Goal: Contribute content: Add original content to the website for others to see

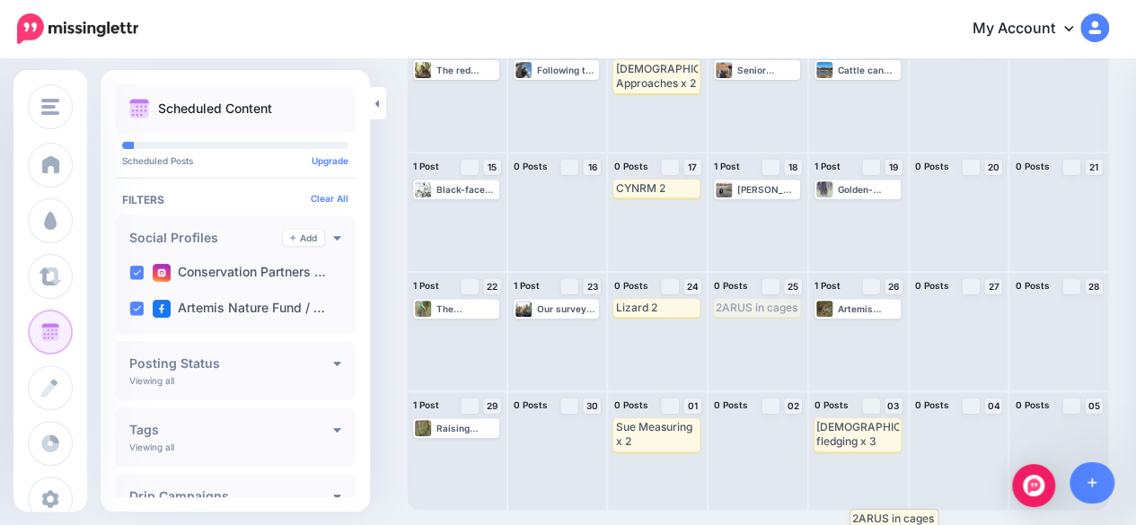
scroll to position [264, 0]
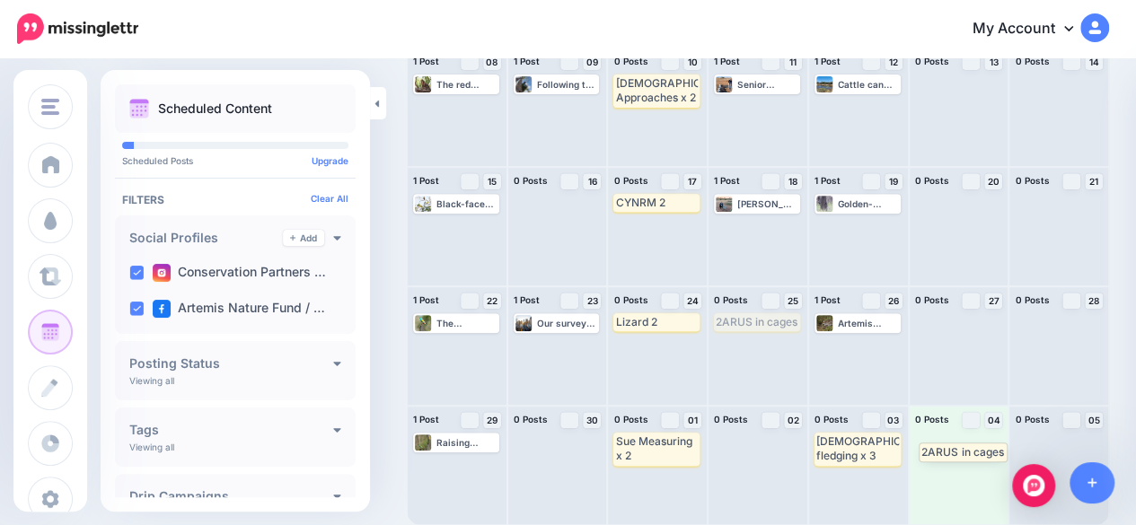
drag, startPoint x: 740, startPoint y: 322, endPoint x: 939, endPoint y: 452, distance: 237.6
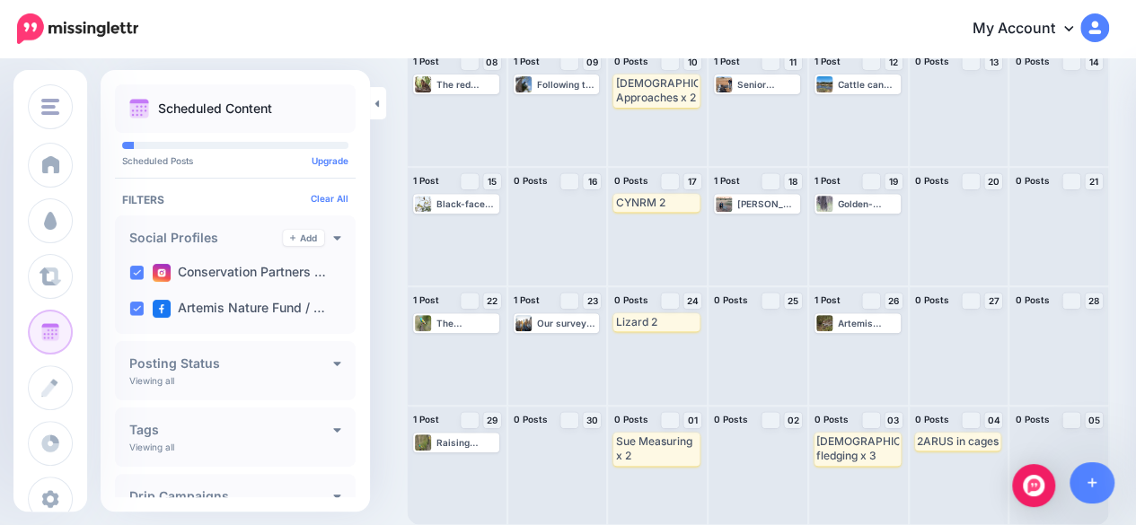
scroll to position [0, 0]
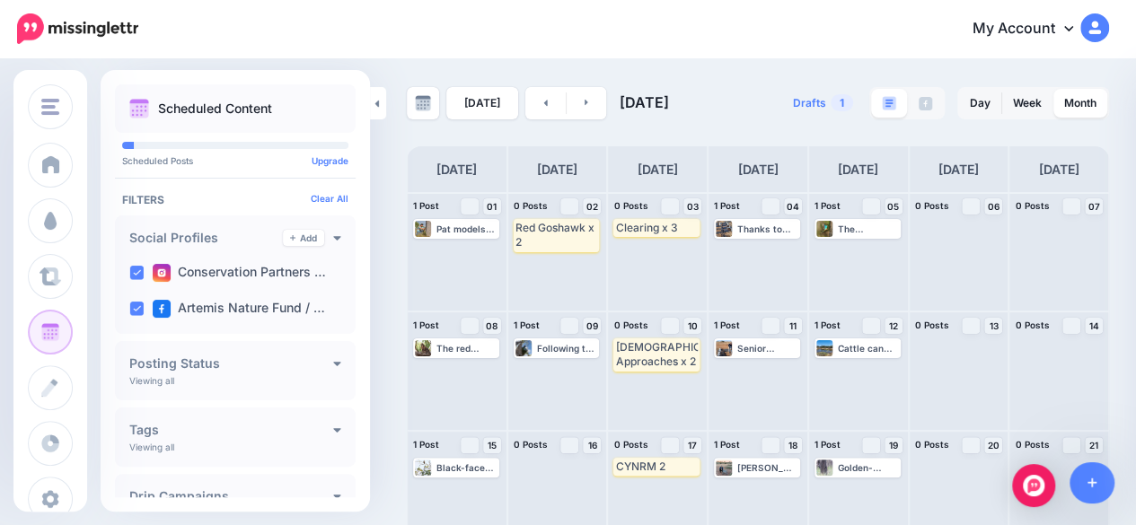
click at [603, 107] on div "[DATE] [DATE]" at bounding box center [582, 103] width 351 height 32
click at [591, 107] on link at bounding box center [587, 103] width 40 height 32
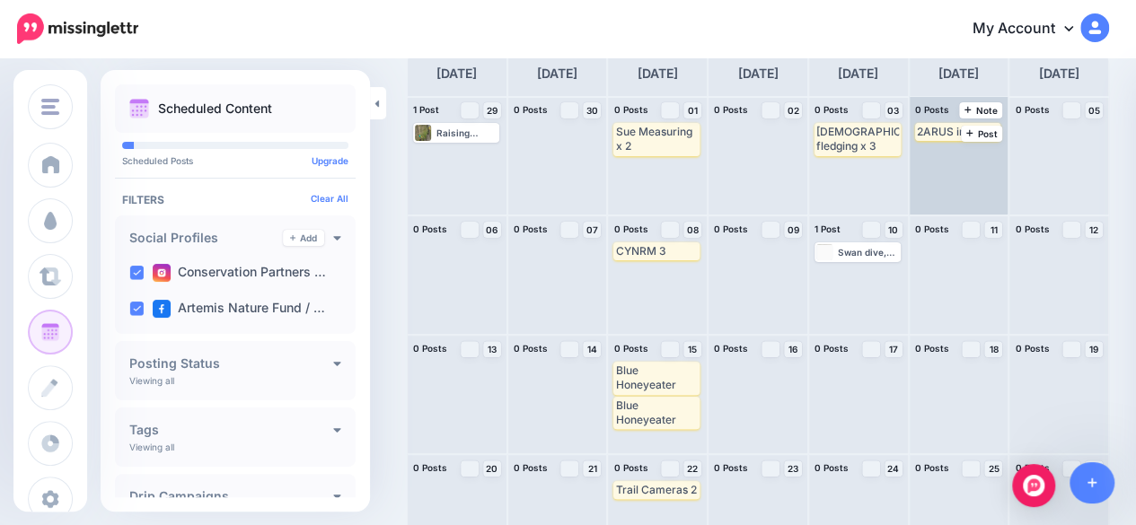
scroll to position [84, 0]
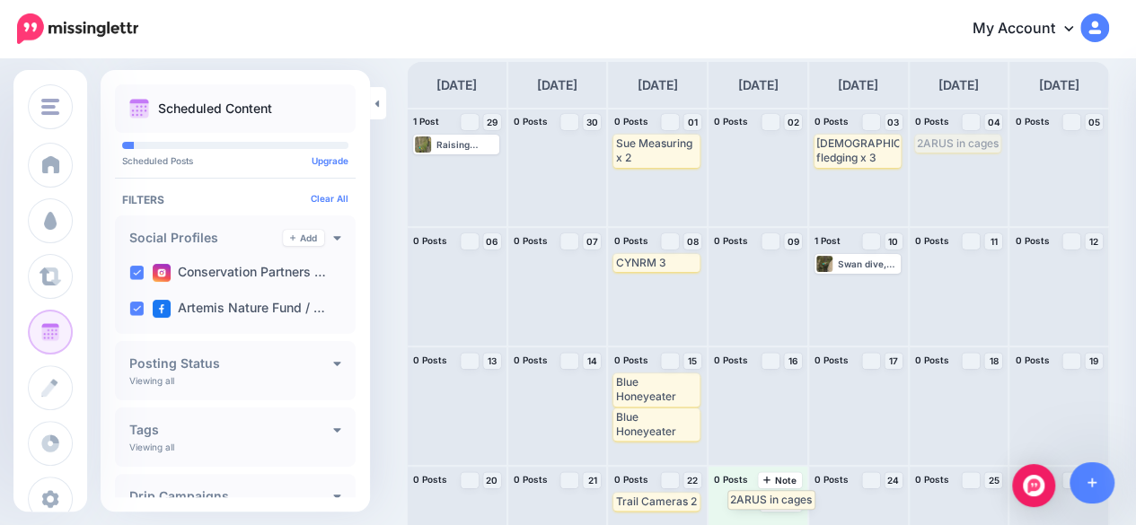
drag, startPoint x: 940, startPoint y: 143, endPoint x: 742, endPoint y: 499, distance: 408.0
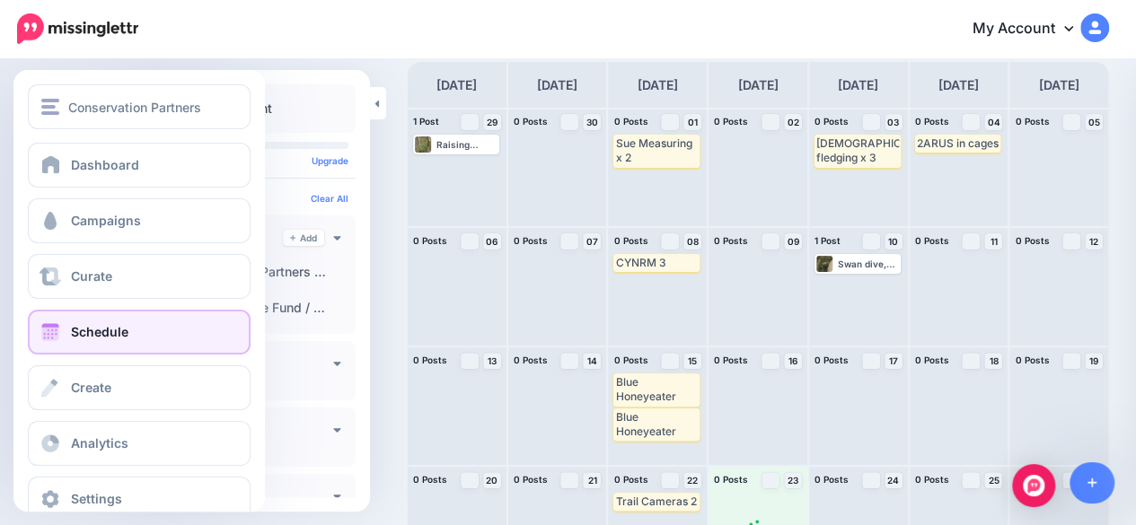
scroll to position [0, 0]
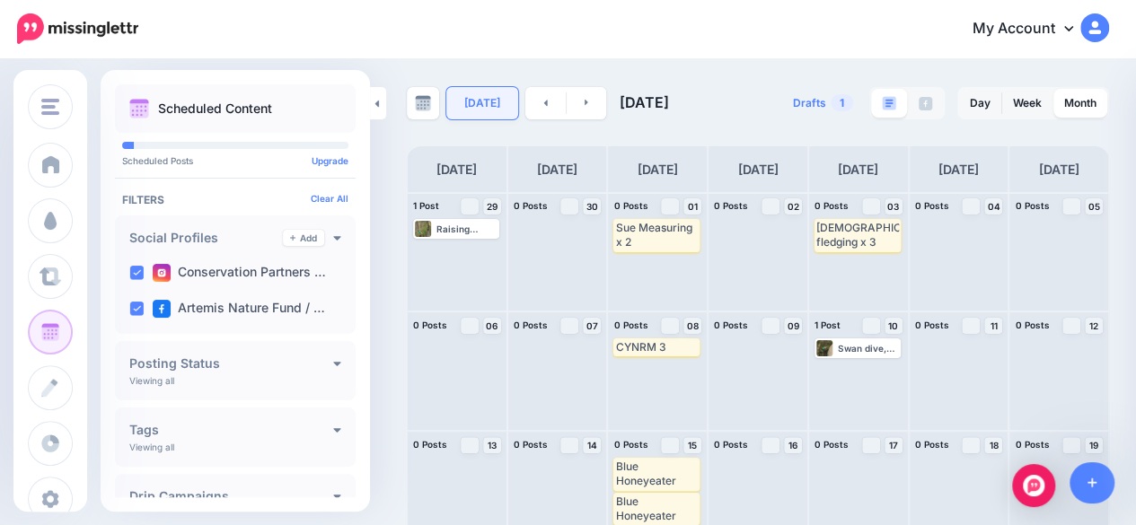
click at [481, 113] on link "[DATE]" at bounding box center [482, 103] width 72 height 32
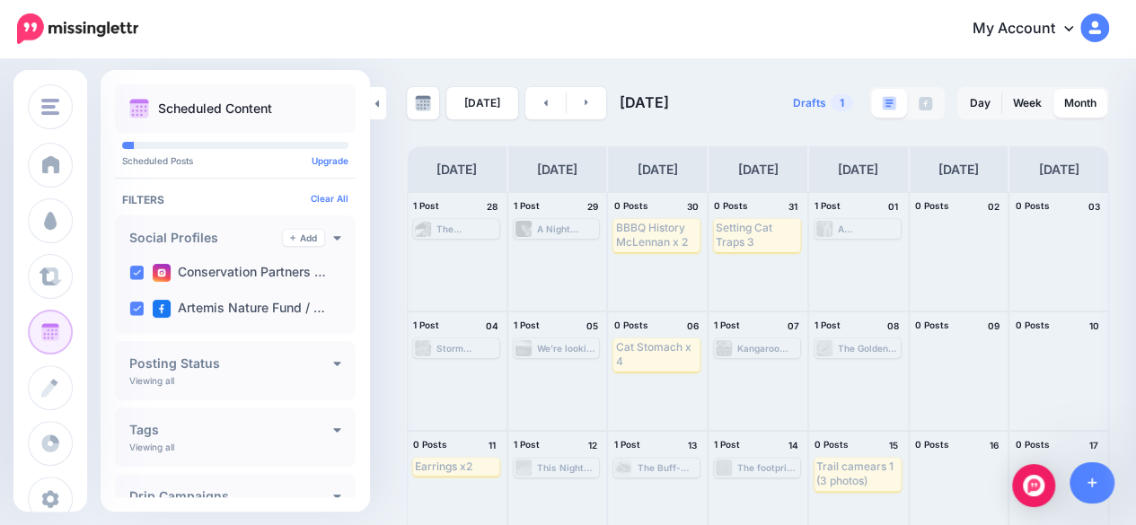
click at [605, 107] on div "[DATE] [DATE]" at bounding box center [582, 103] width 351 height 32
click at [590, 110] on link at bounding box center [587, 103] width 40 height 32
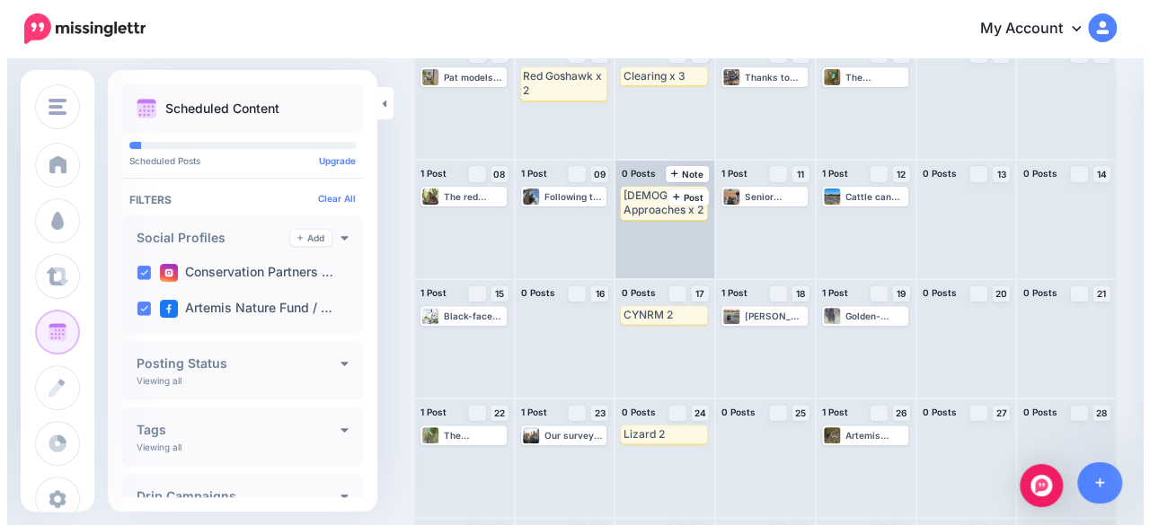
scroll to position [180, 0]
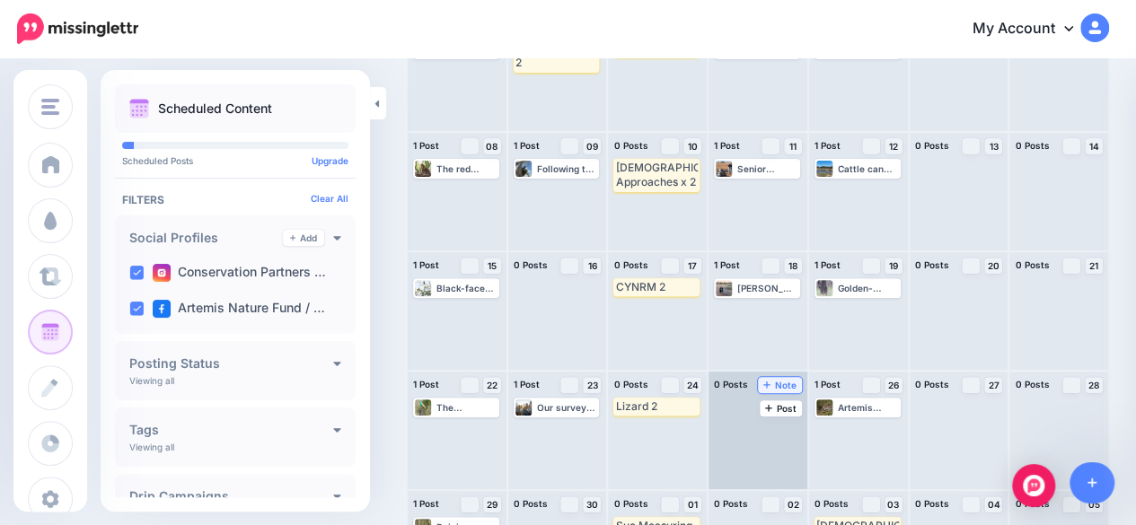
click at [781, 388] on span "Note" at bounding box center [779, 385] width 33 height 9
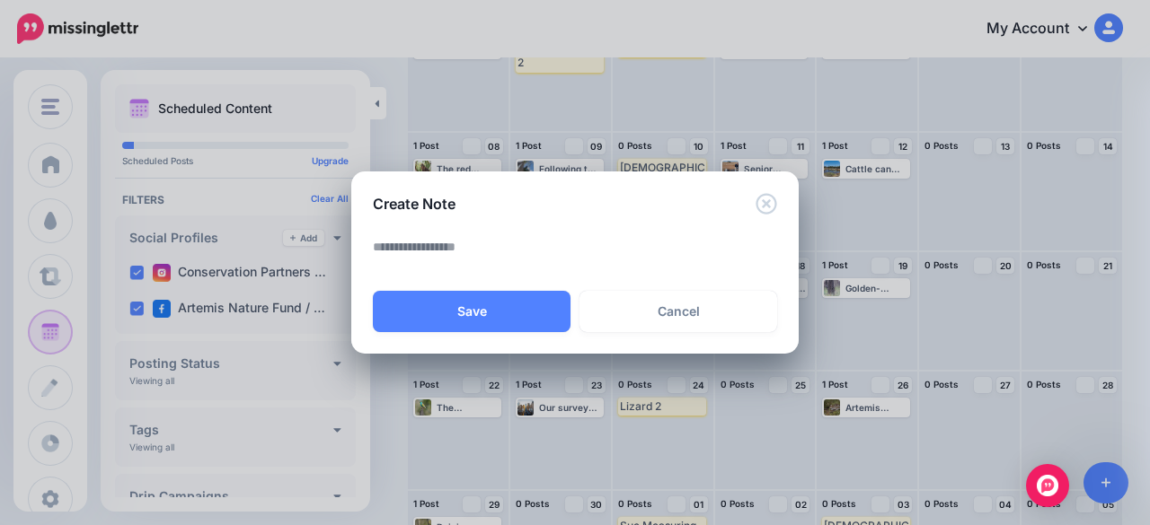
click at [451, 251] on textarea at bounding box center [579, 253] width 413 height 35
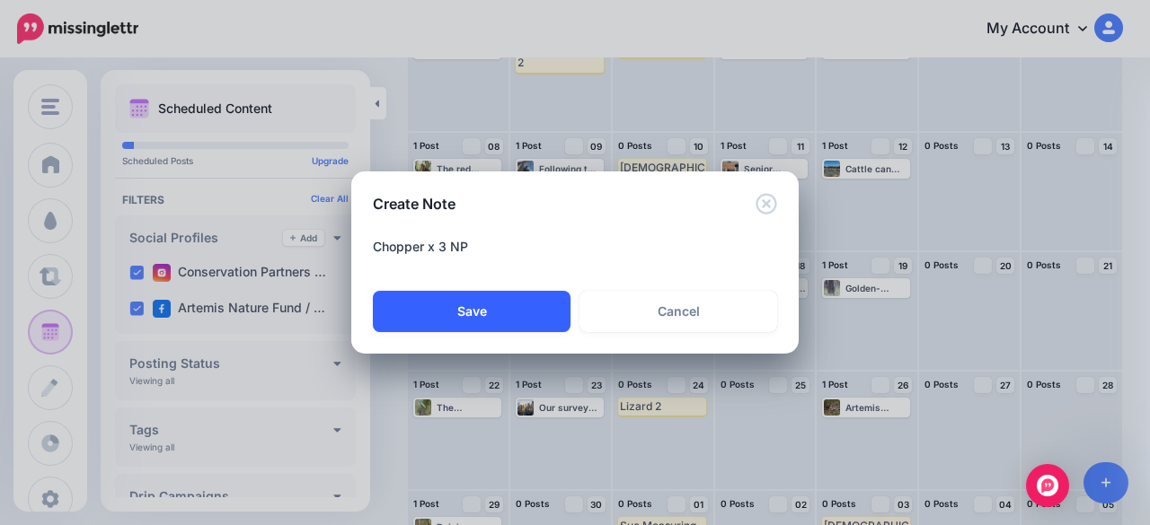
type textarea "**********"
click at [508, 308] on button "Save" at bounding box center [472, 311] width 198 height 41
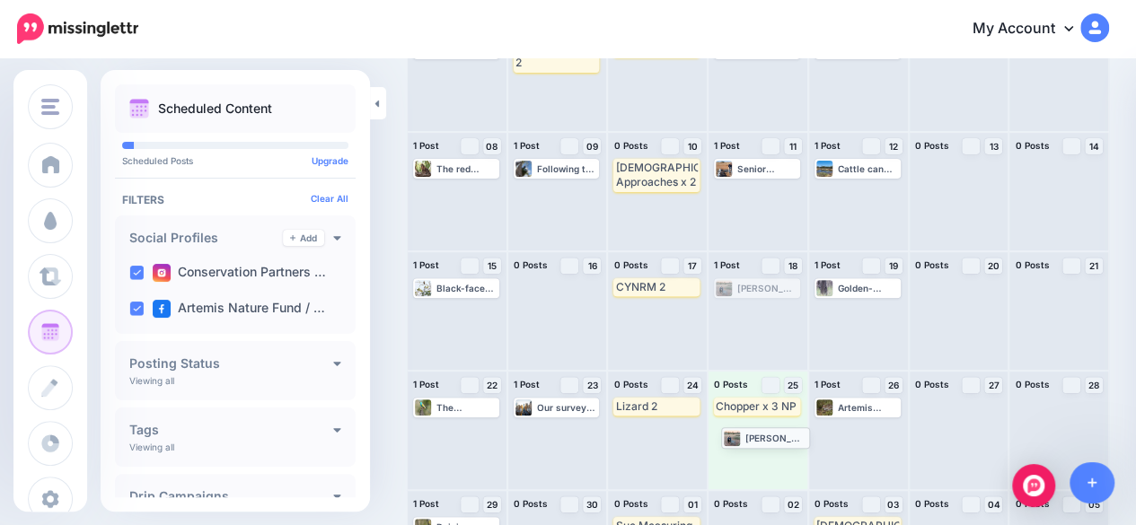
drag, startPoint x: 746, startPoint y: 290, endPoint x: 748, endPoint y: 439, distance: 149.1
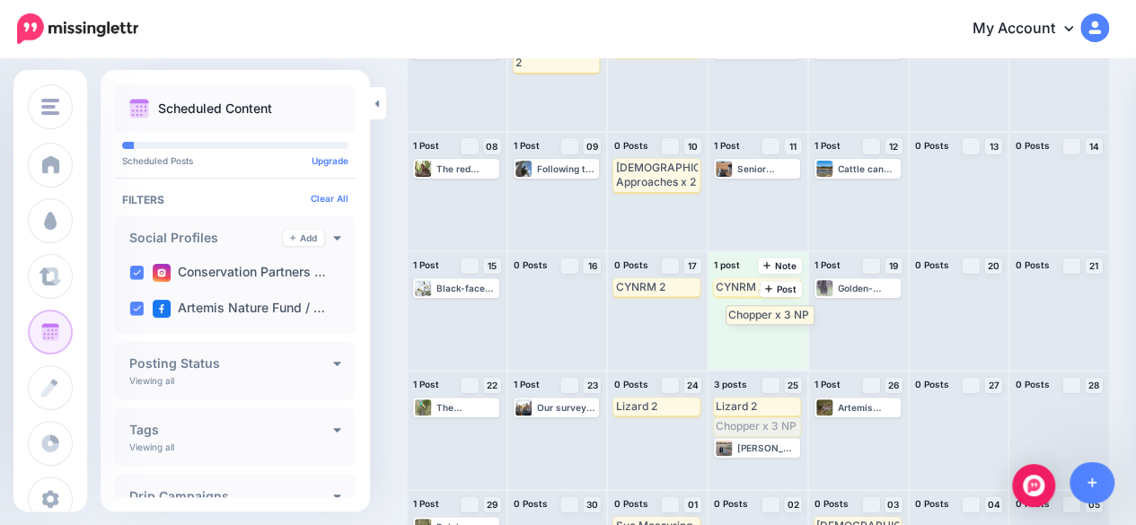
drag, startPoint x: 739, startPoint y: 428, endPoint x: 744, endPoint y: 316, distance: 112.4
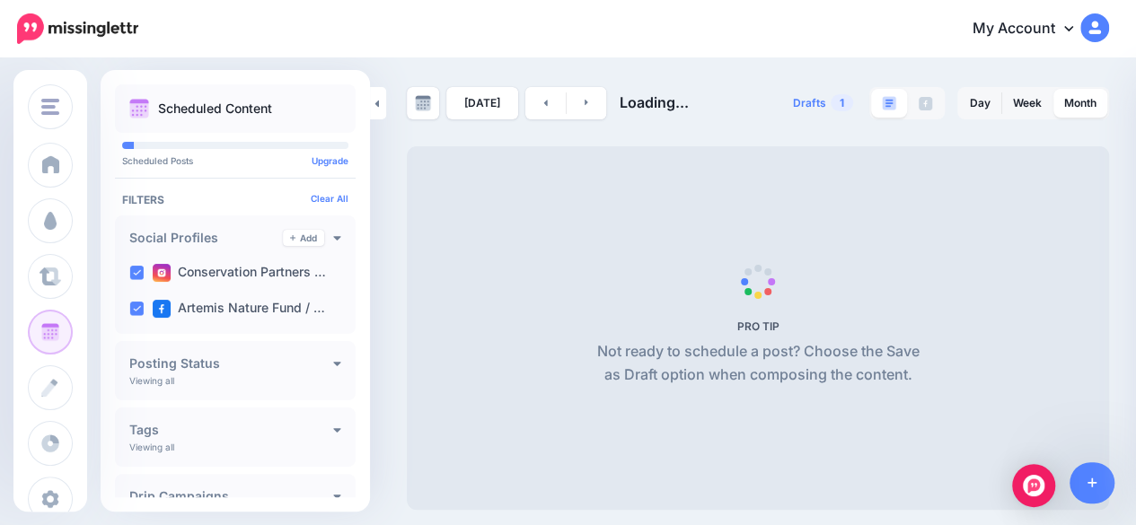
scroll to position [0, 0]
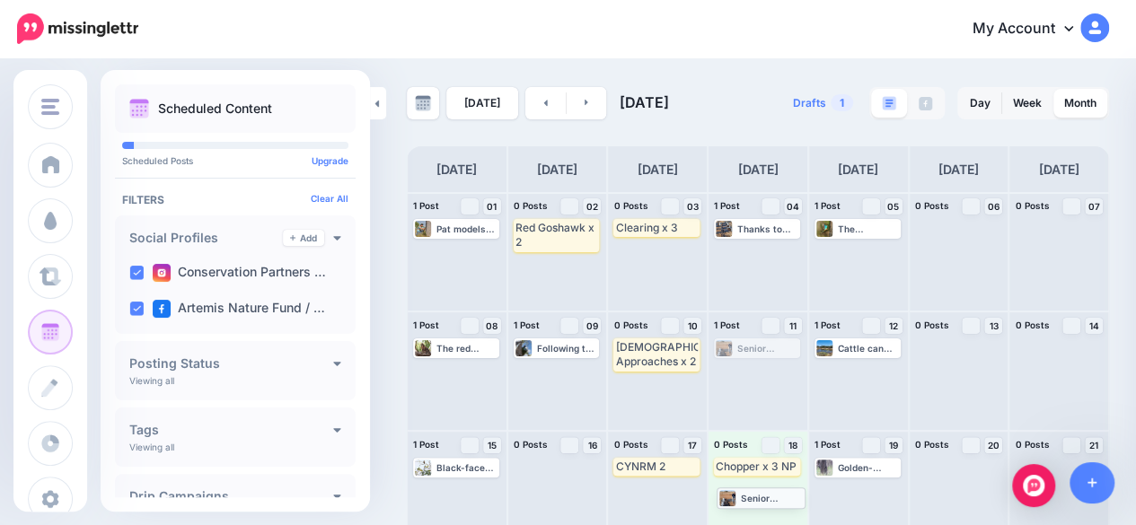
drag, startPoint x: 745, startPoint y: 348, endPoint x: 744, endPoint y: 497, distance: 149.1
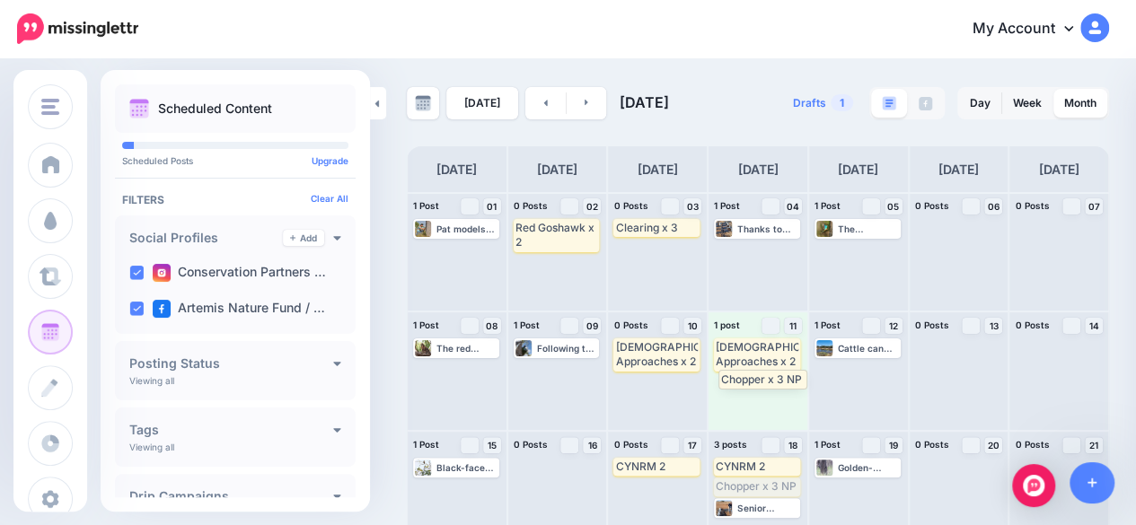
drag, startPoint x: 752, startPoint y: 485, endPoint x: 751, endPoint y: 377, distance: 107.8
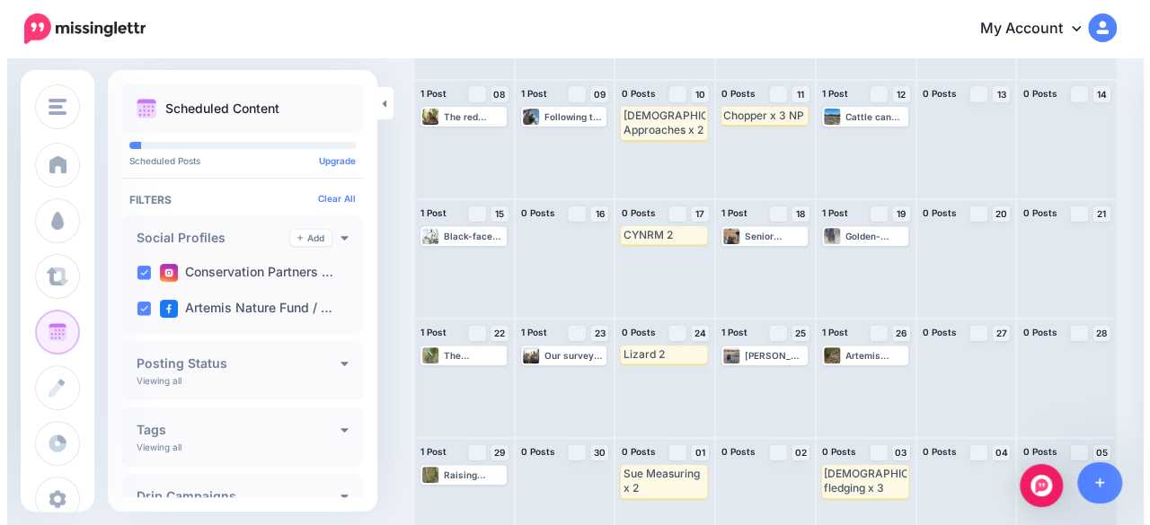
scroll to position [264, 0]
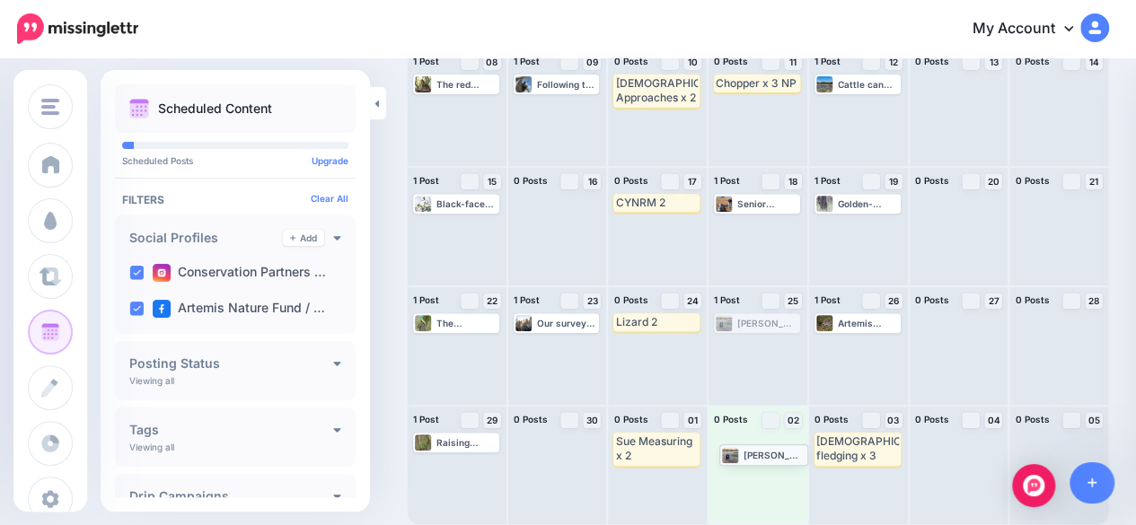
drag, startPoint x: 738, startPoint y: 320, endPoint x: 738, endPoint y: 454, distance: 134.7
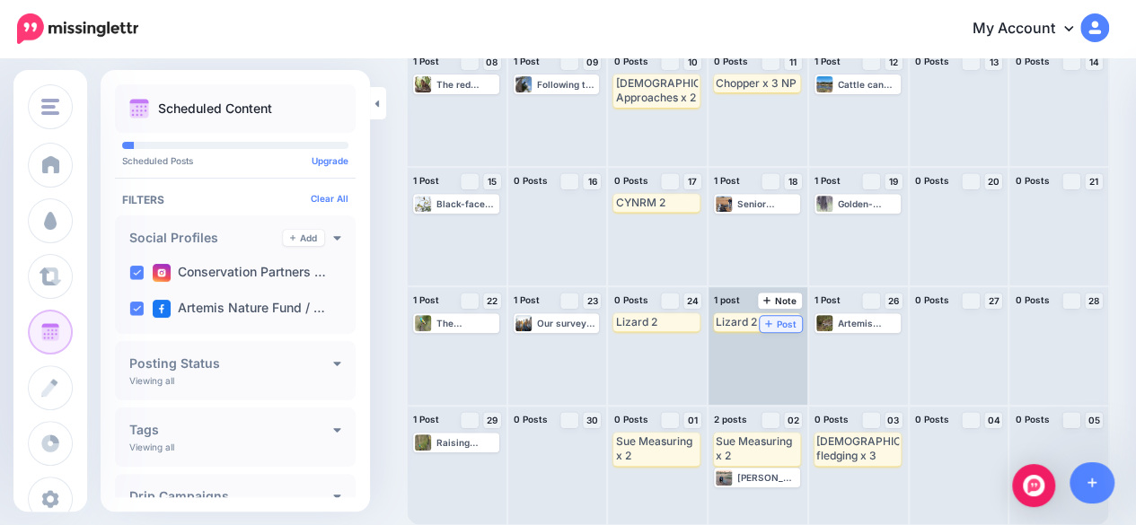
click at [772, 325] on link "Post" at bounding box center [781, 324] width 42 height 16
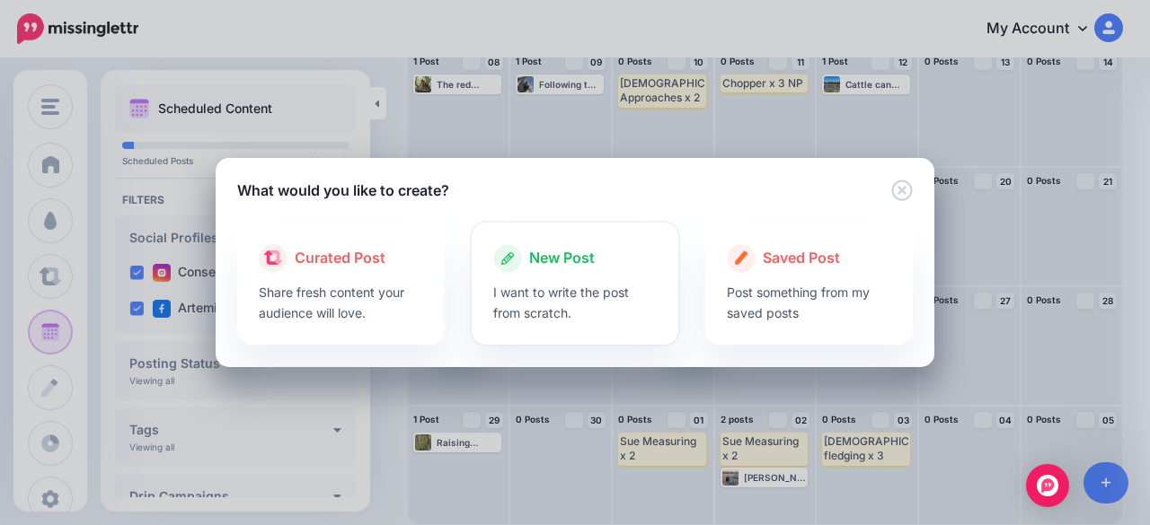
click at [551, 260] on span "New Post" at bounding box center [562, 258] width 66 height 23
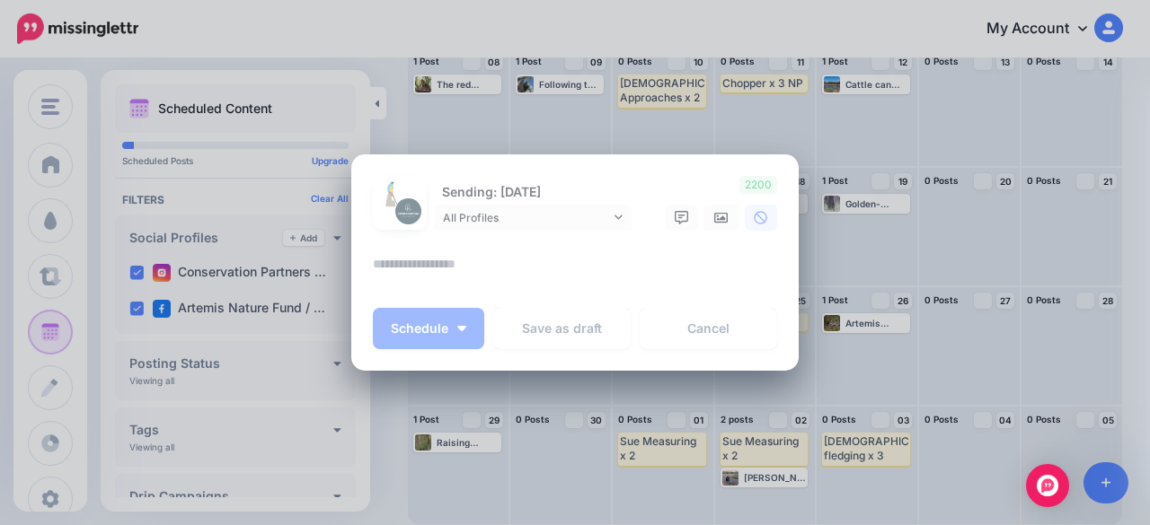
click at [502, 270] on textarea at bounding box center [579, 270] width 413 height 35
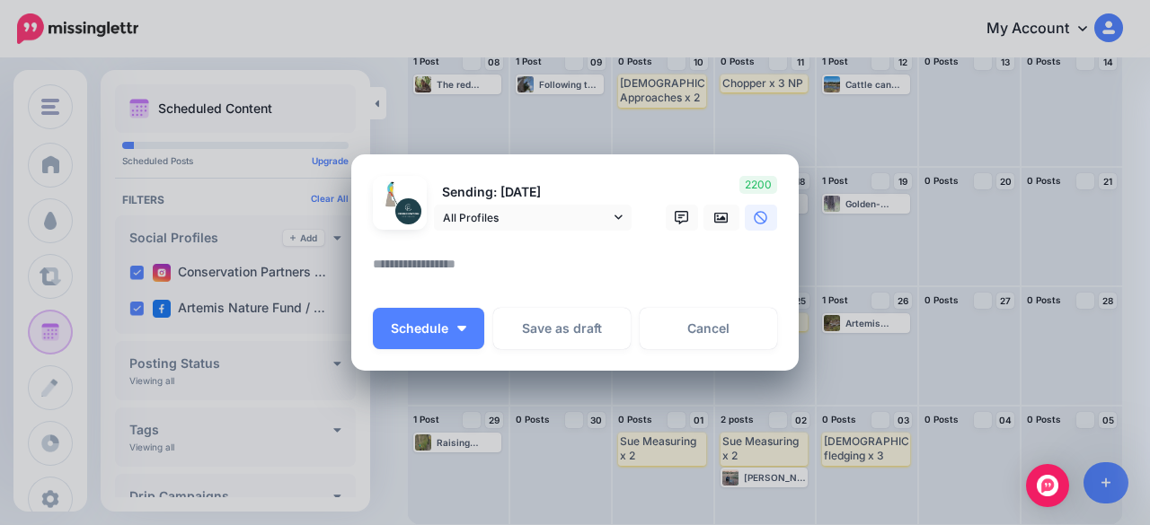
paste textarea "**********"
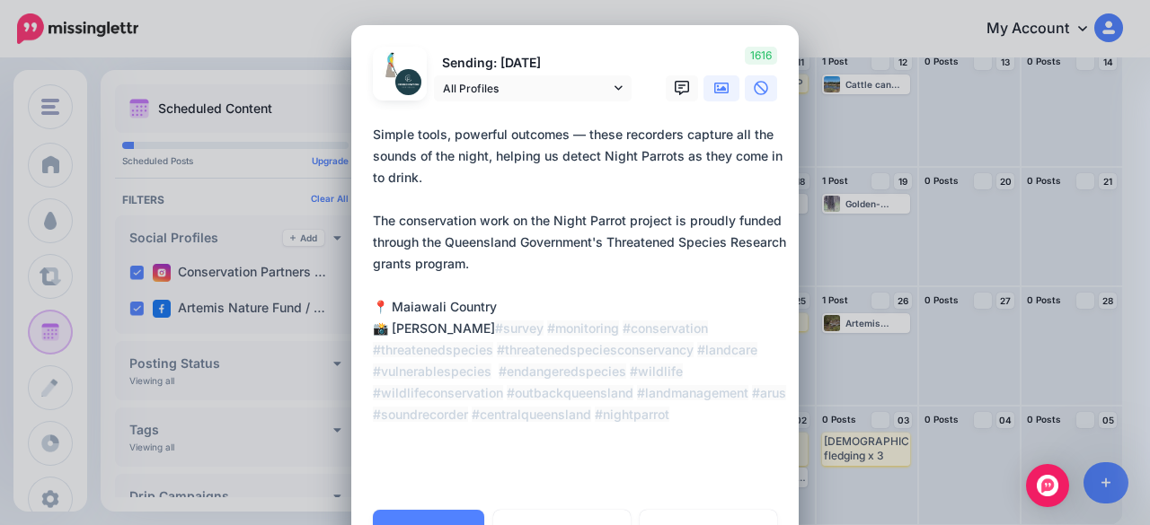
type textarea "**********"
click at [714, 92] on icon at bounding box center [721, 88] width 14 height 11
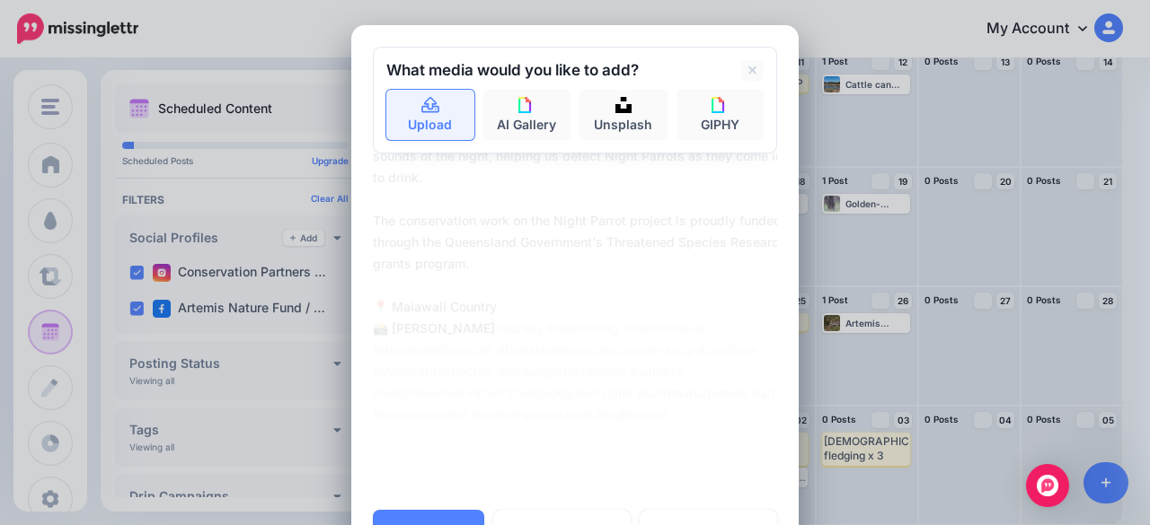
click at [413, 132] on link "Upload" at bounding box center [430, 115] width 88 height 50
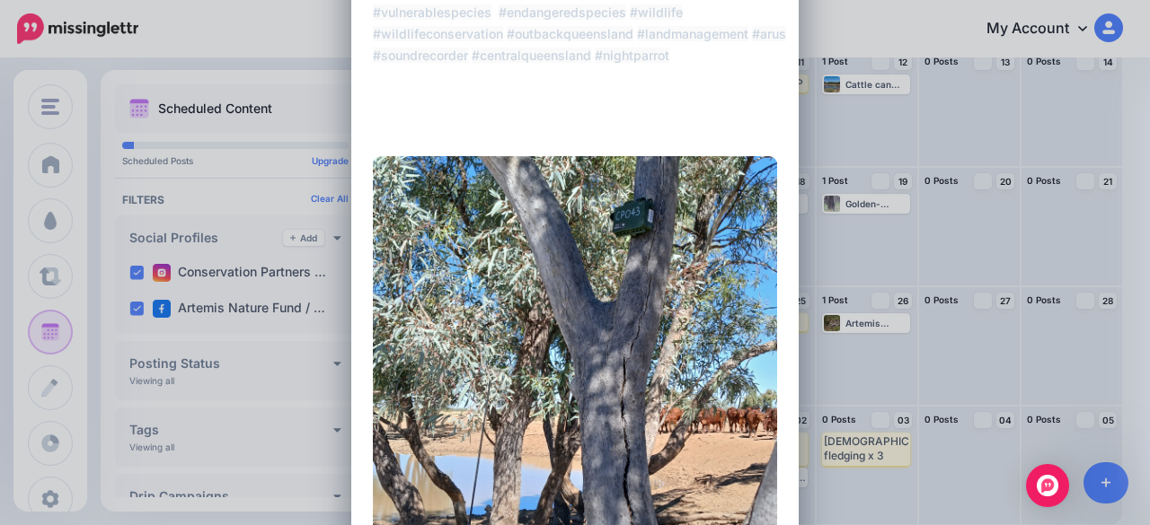
scroll to position [718, 0]
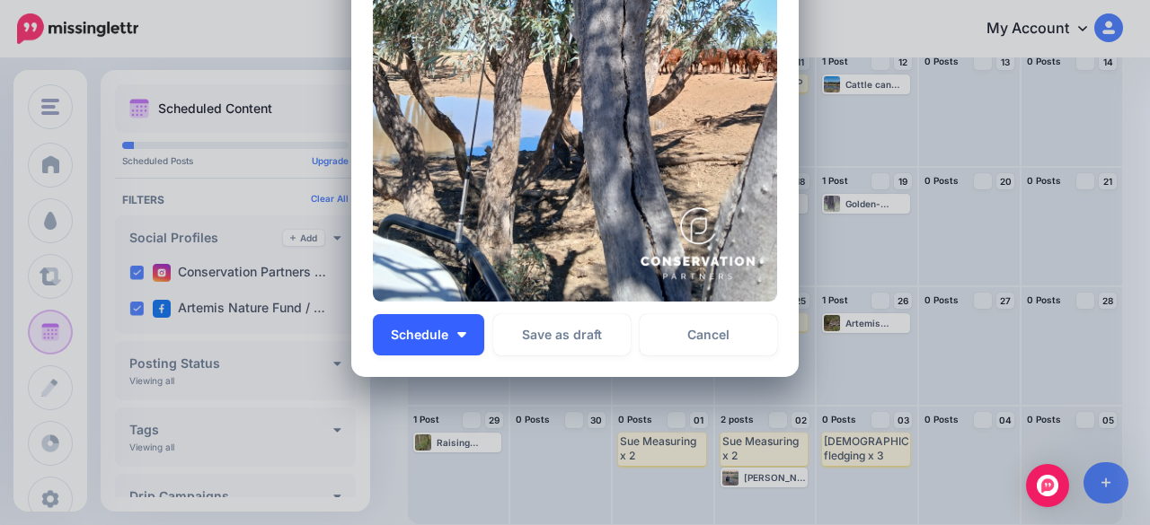
click at [463, 339] on button "Schedule" at bounding box center [428, 334] width 111 height 41
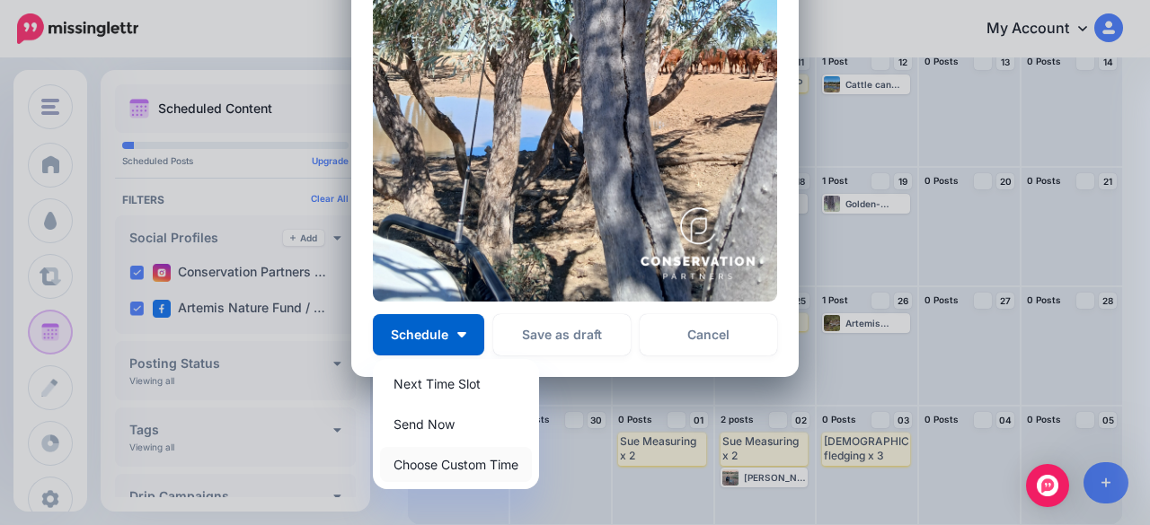
click at [469, 461] on link "Choose Custom Time" at bounding box center [456, 464] width 152 height 35
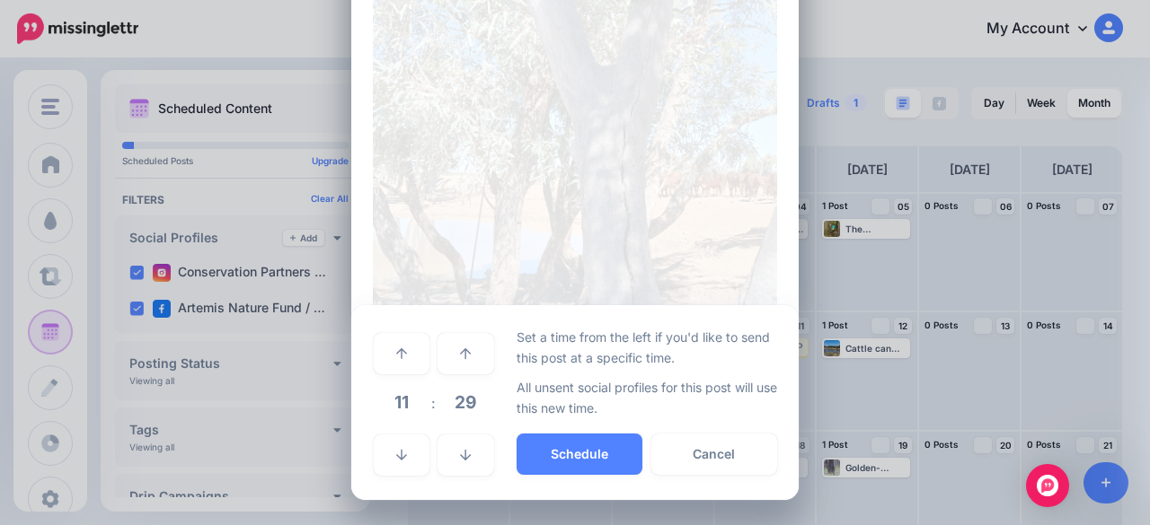
scroll to position [595, 0]
click at [374, 459] on link at bounding box center [402, 456] width 56 height 41
click at [580, 450] on button "Schedule" at bounding box center [579, 455] width 126 height 41
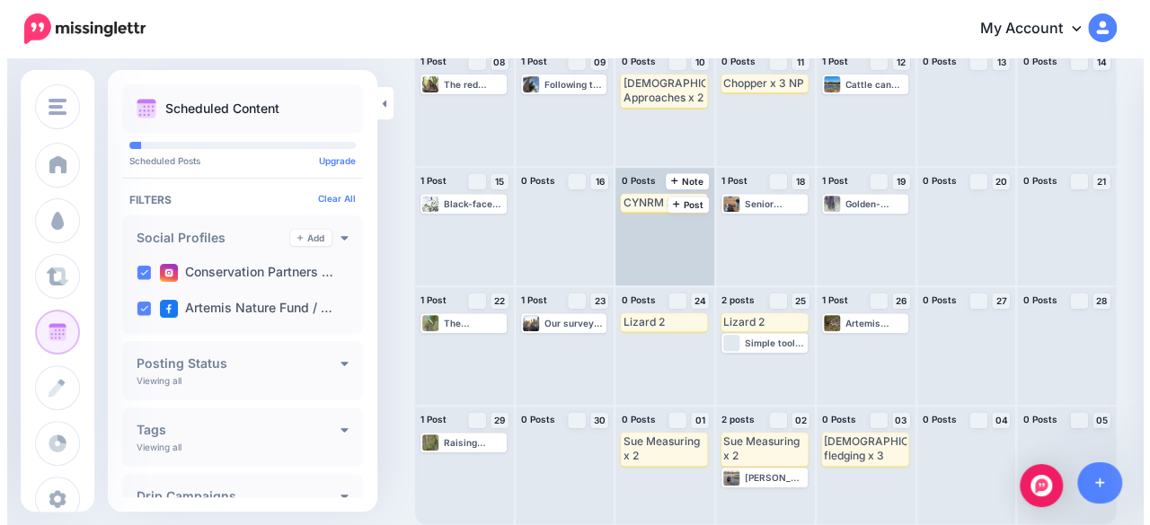
scroll to position [0, 0]
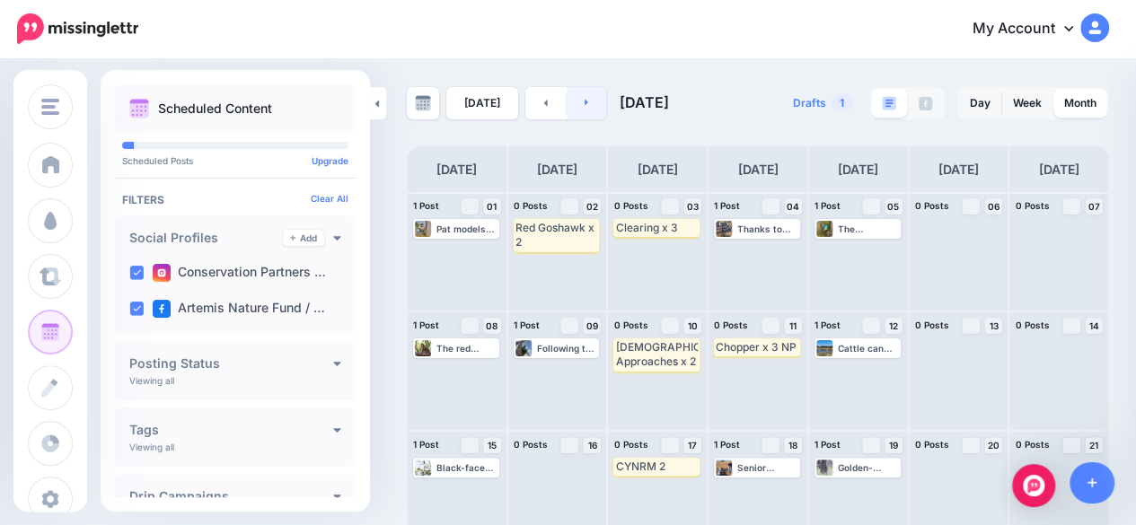
click at [598, 100] on link at bounding box center [587, 103] width 40 height 32
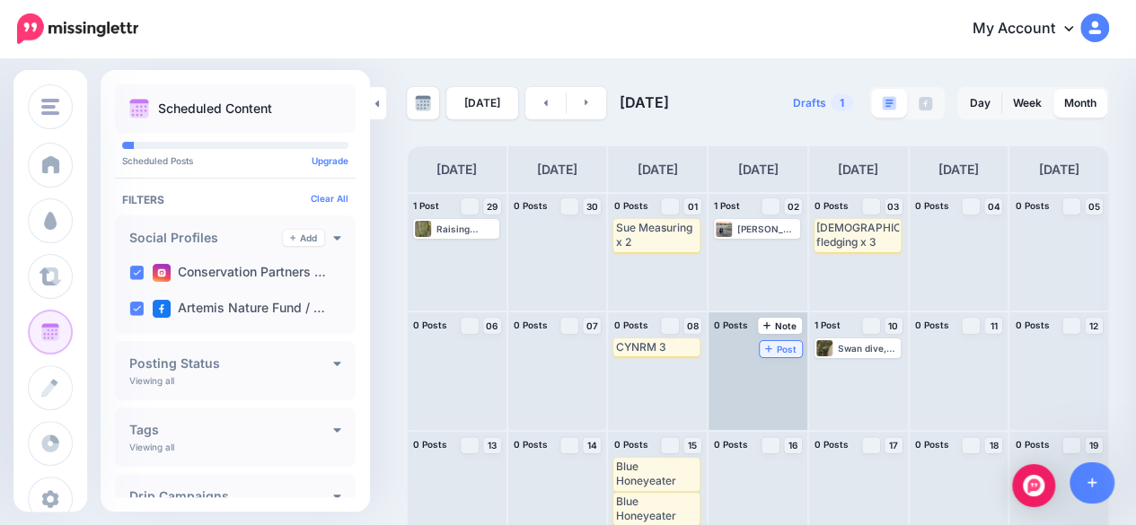
click at [788, 351] on span "Post" at bounding box center [780, 349] width 31 height 9
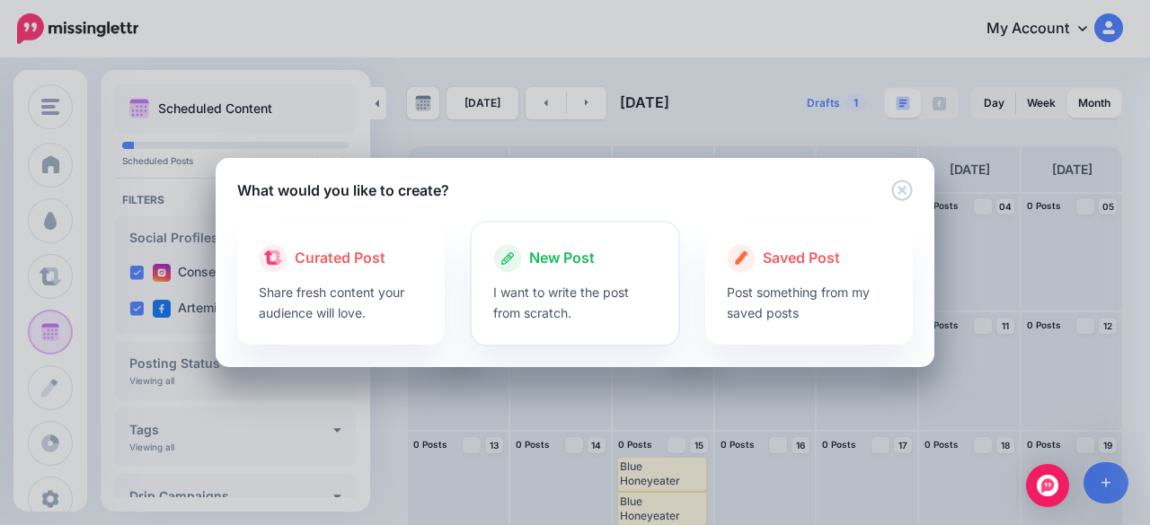
click at [520, 279] on div at bounding box center [575, 277] width 164 height 9
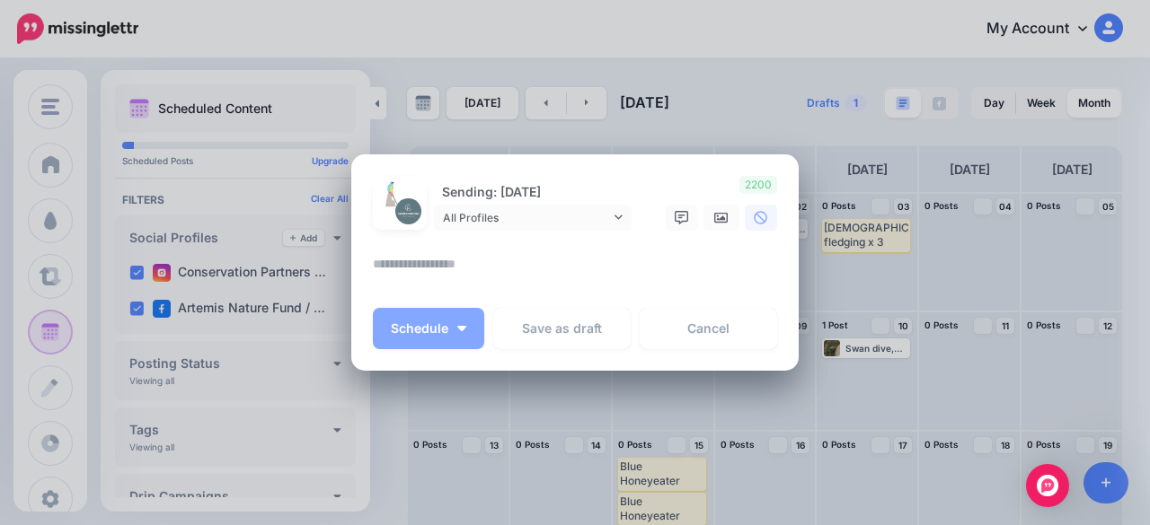
click at [496, 274] on textarea at bounding box center [579, 270] width 413 height 35
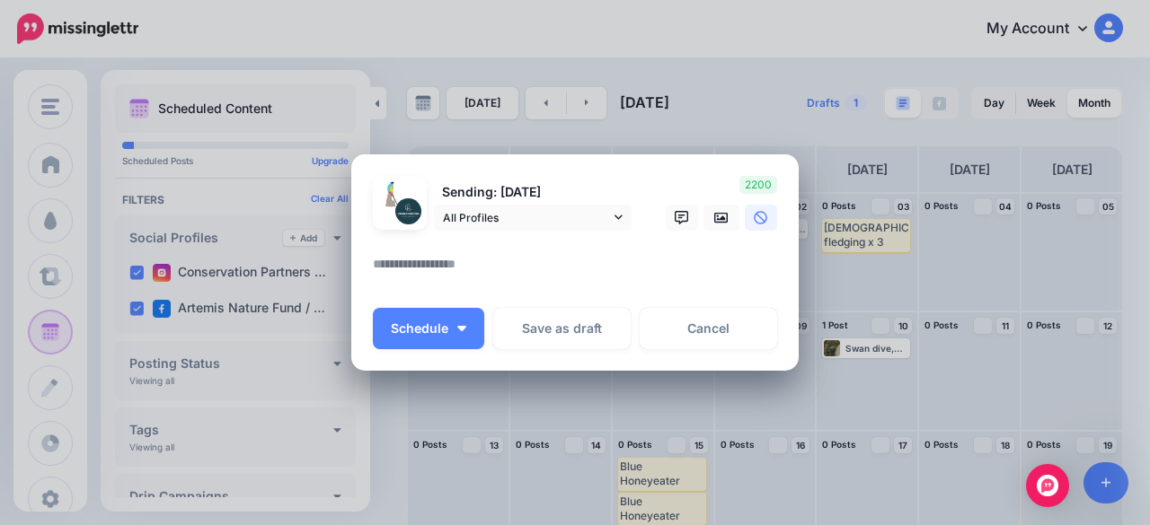
paste textarea "**********"
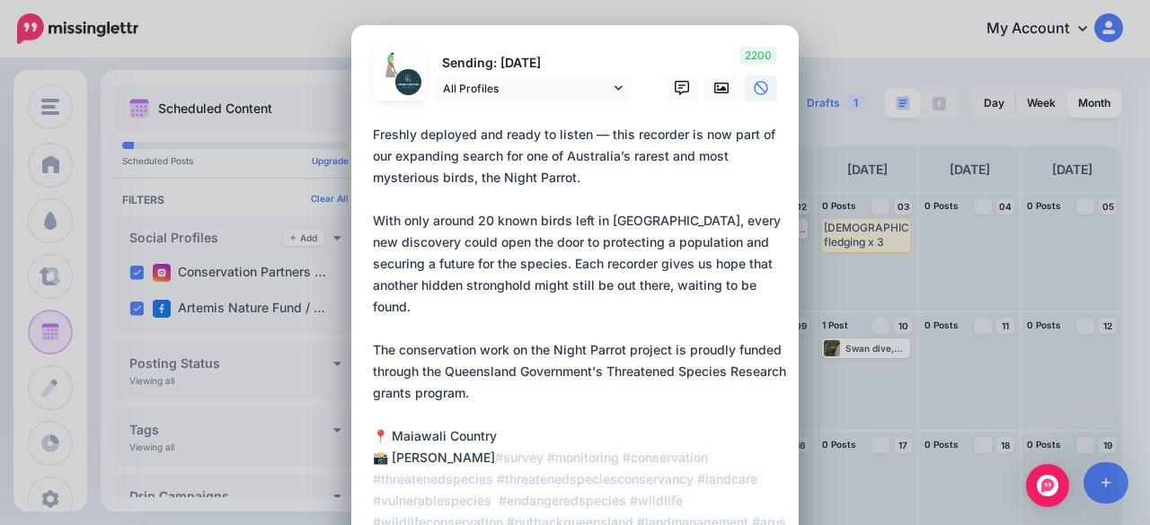
scroll to position [68, 0]
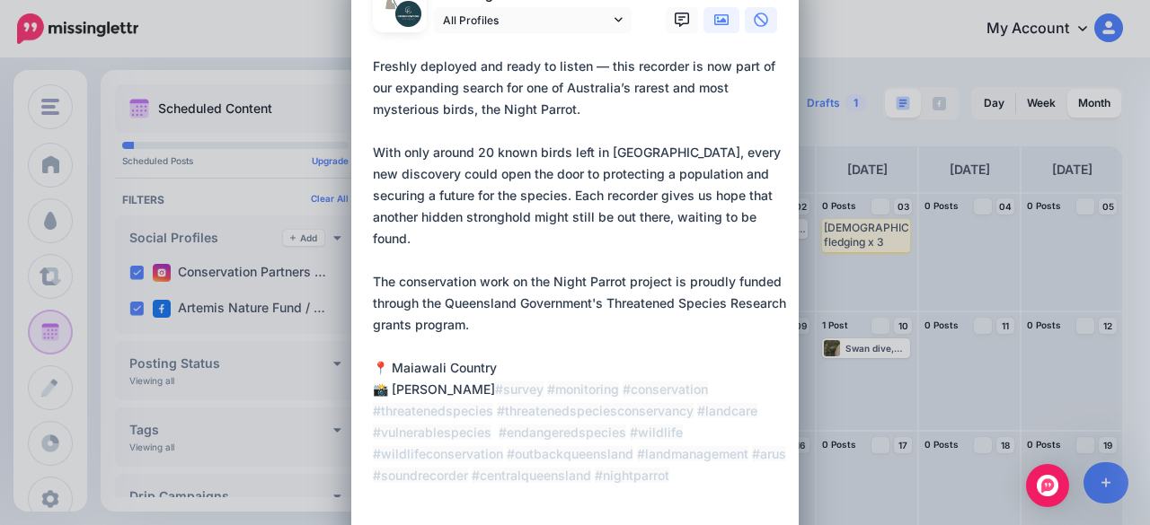
type textarea "**********"
click at [721, 22] on link at bounding box center [721, 20] width 36 height 26
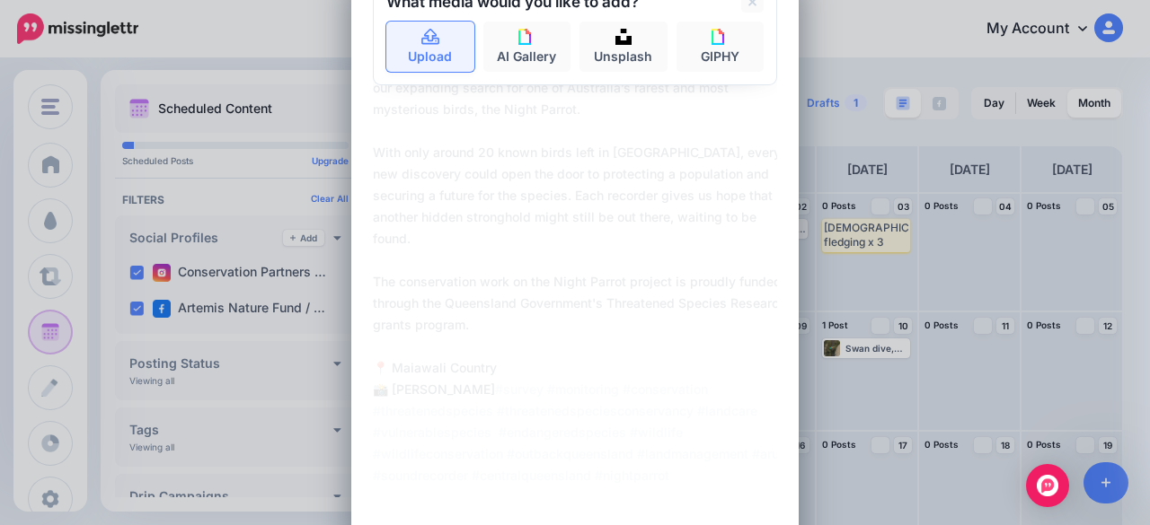
click at [425, 52] on link "Upload" at bounding box center [430, 47] width 88 height 50
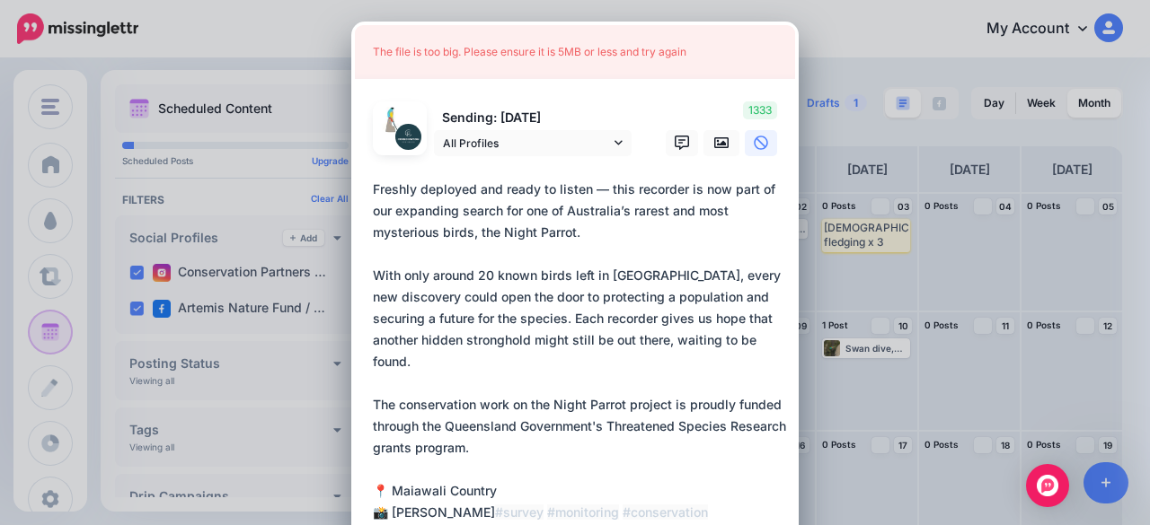
scroll to position [0, 0]
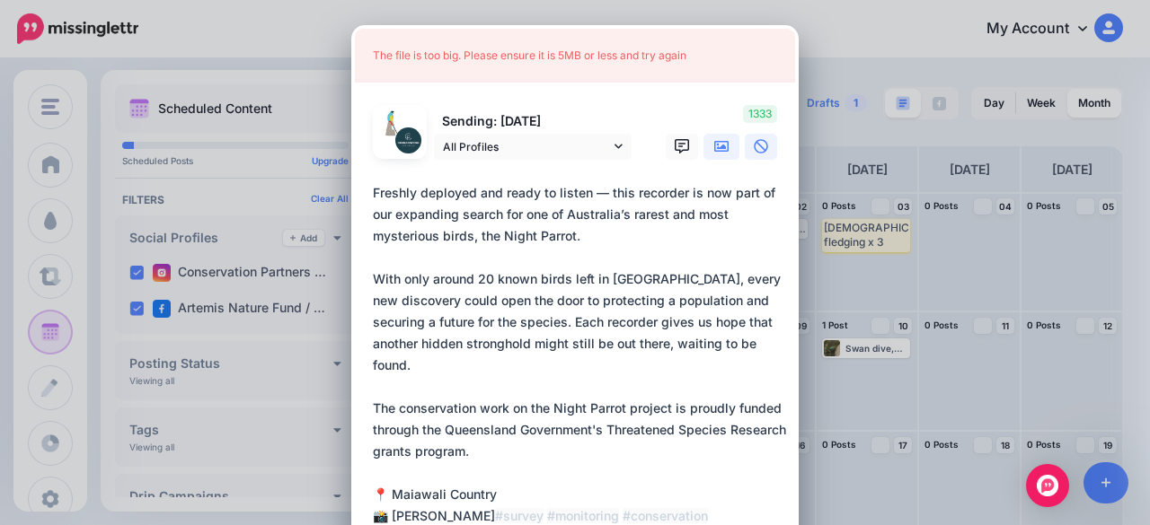
click at [719, 143] on icon at bounding box center [721, 146] width 14 height 14
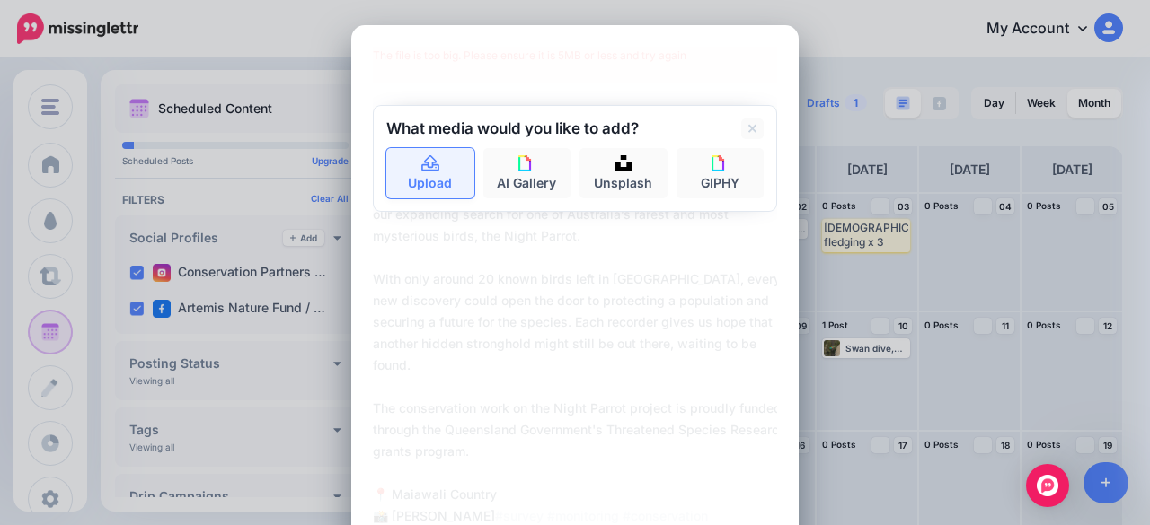
click at [436, 179] on link "Upload" at bounding box center [430, 173] width 88 height 50
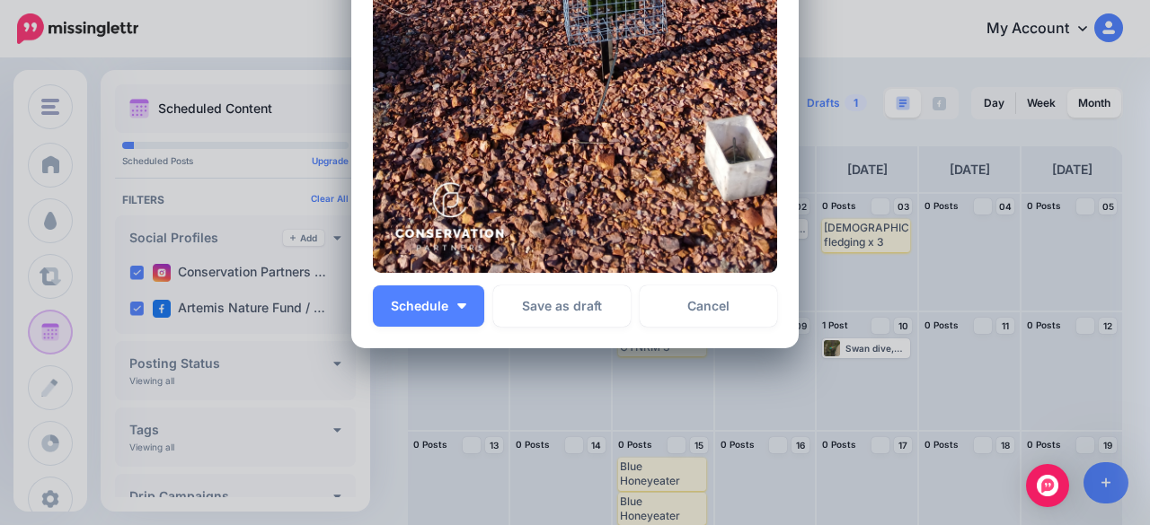
scroll to position [873, 0]
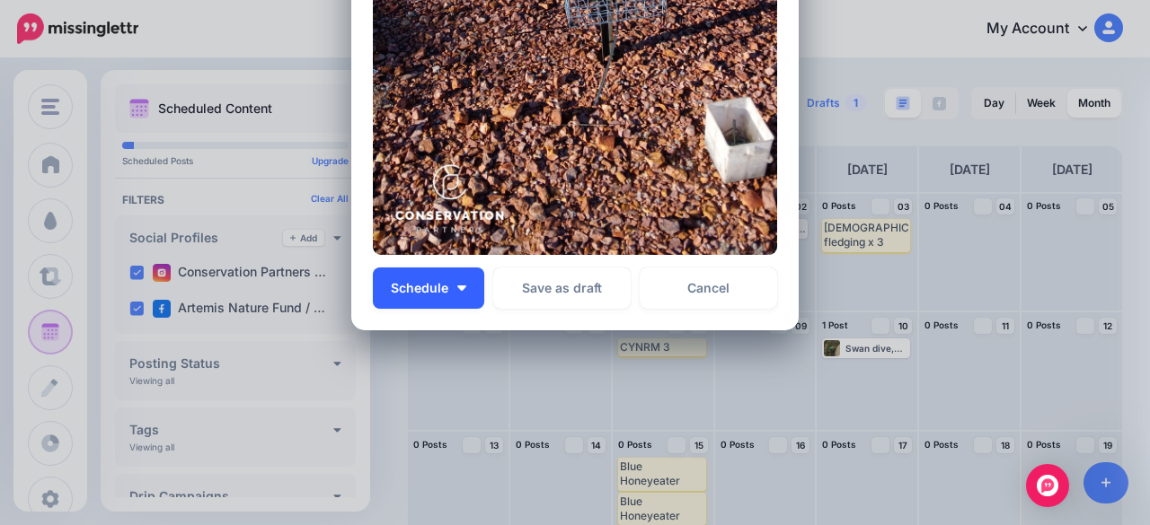
click at [442, 295] on button "Schedule" at bounding box center [428, 288] width 111 height 41
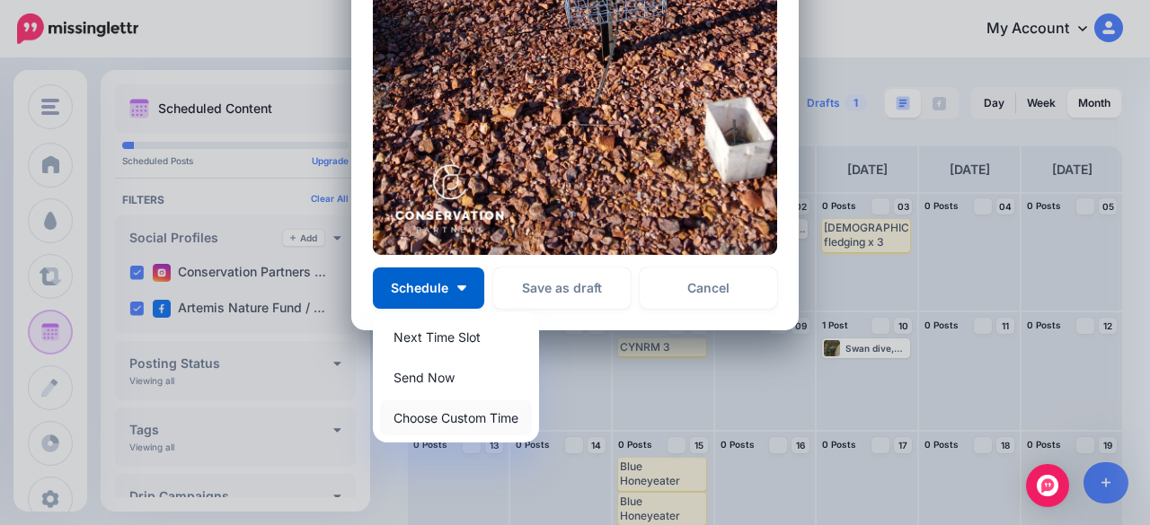
click at [436, 417] on link "Choose Custom Time" at bounding box center [456, 418] width 152 height 35
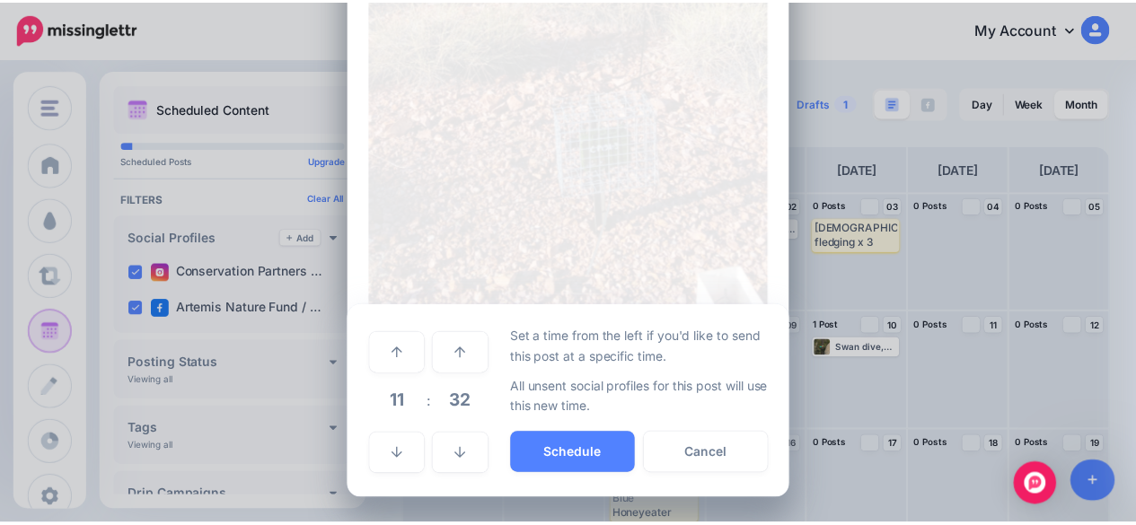
scroll to position [702, 0]
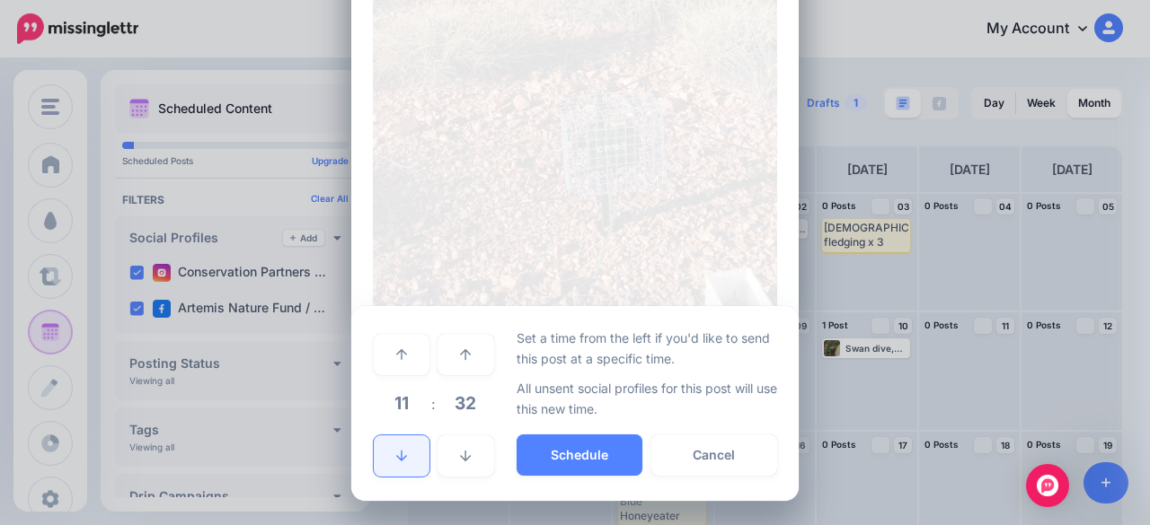
click at [374, 464] on link at bounding box center [402, 456] width 56 height 41
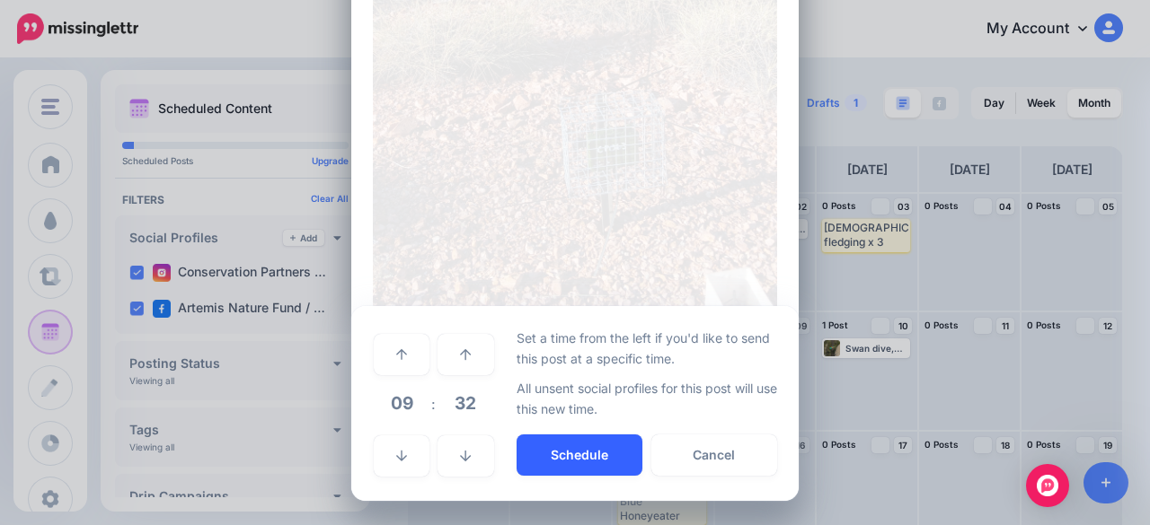
click at [547, 462] on button "Schedule" at bounding box center [579, 455] width 126 height 41
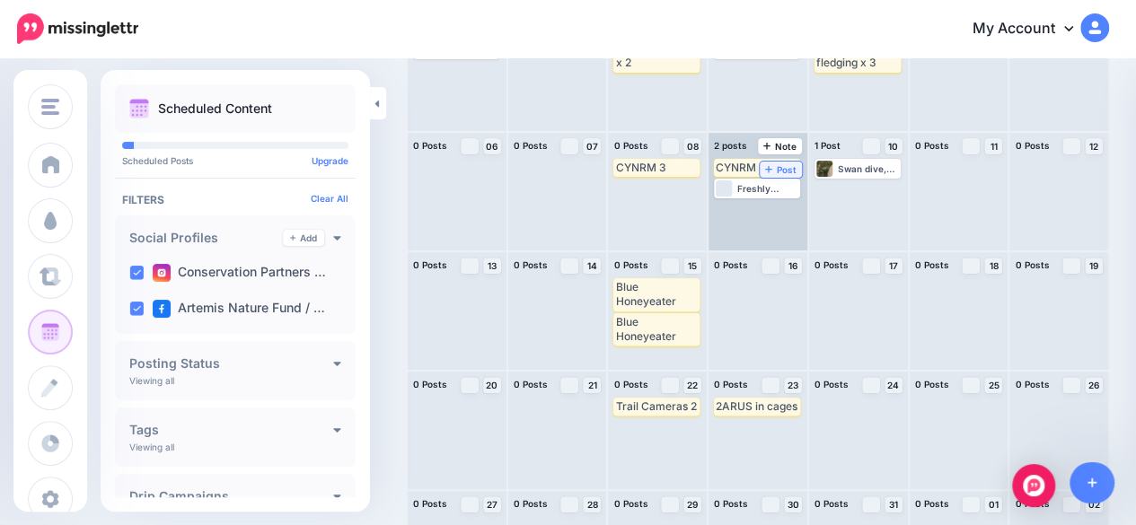
scroll to position [264, 0]
